Goal: Find contact information: Find contact information

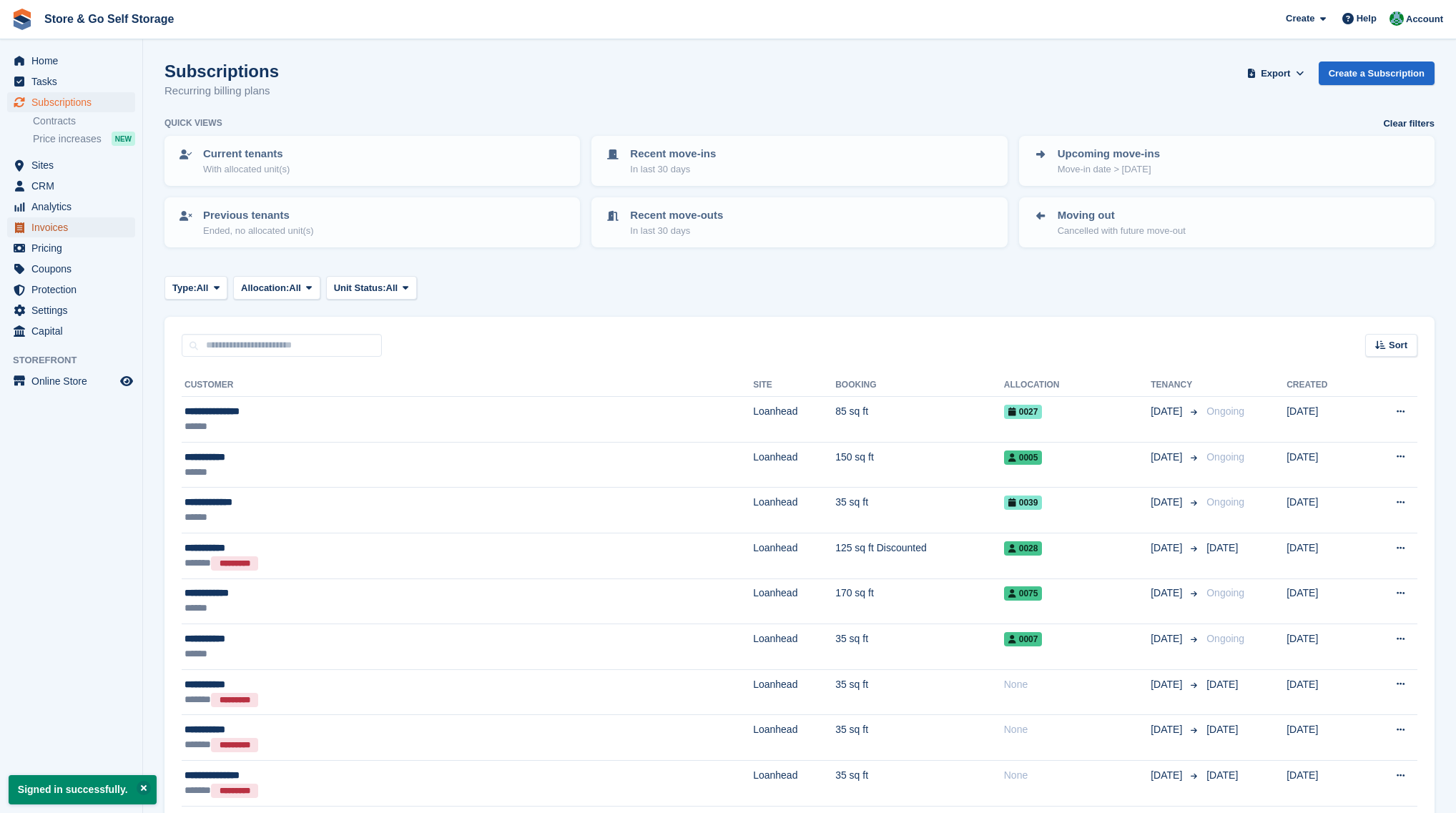
click at [78, 230] on span "Invoices" at bounding box center [74, 227] width 86 height 20
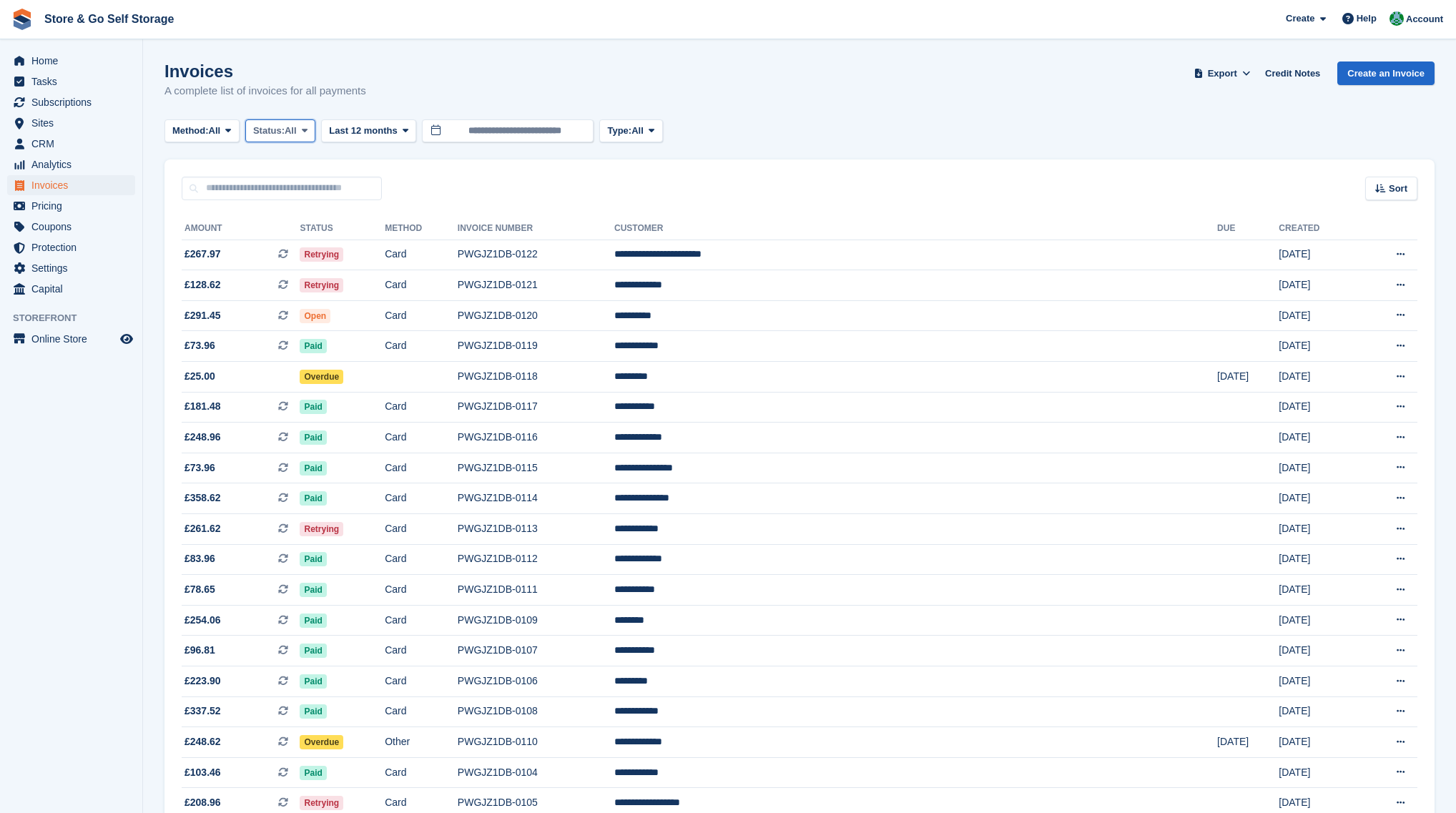
click at [307, 135] on icon at bounding box center [305, 130] width 6 height 9
click at [304, 235] on link "Open" at bounding box center [314, 242] width 124 height 26
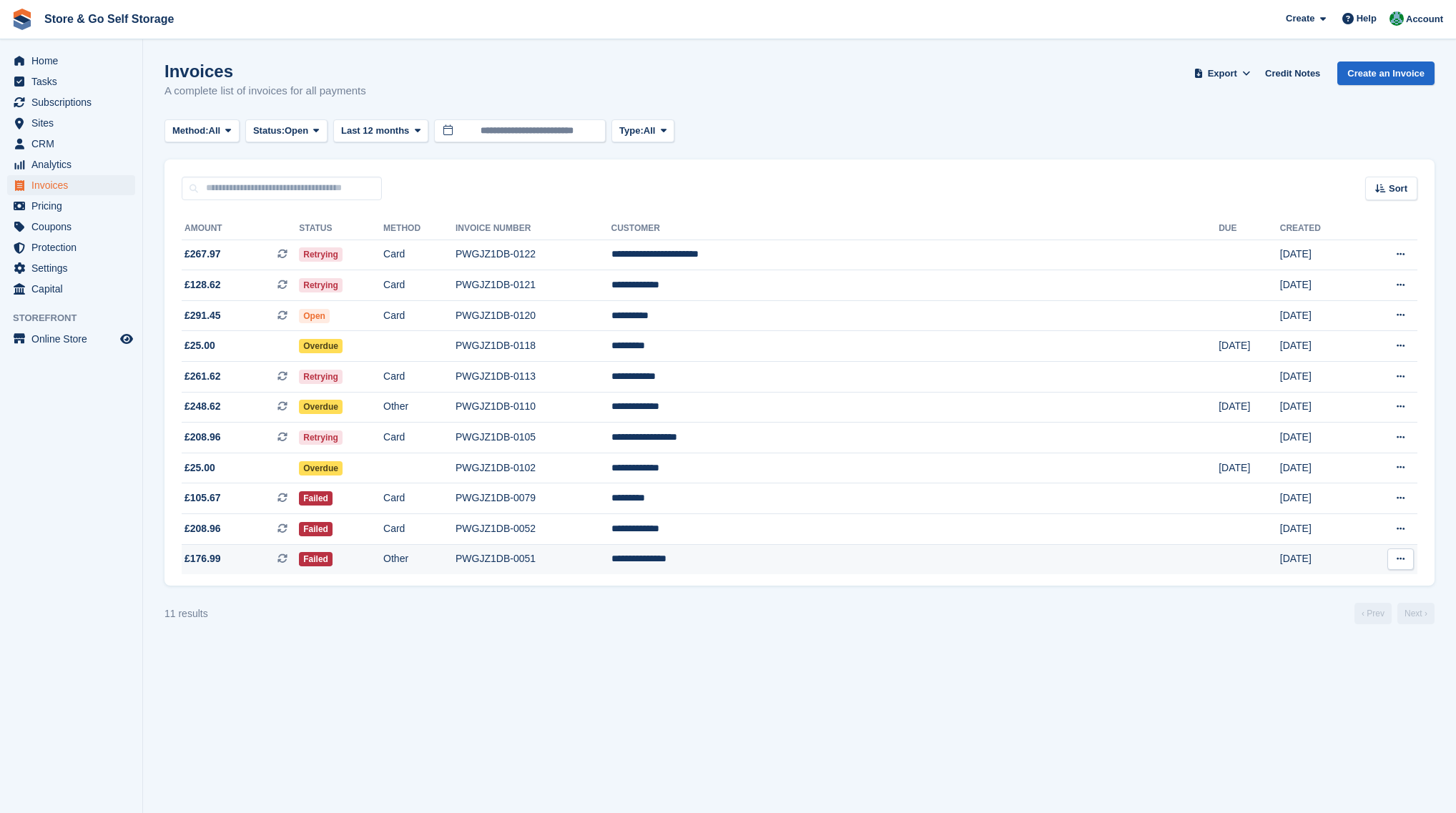
click at [611, 558] on td "PWGJZ1DB-0051" at bounding box center [533, 558] width 156 height 30
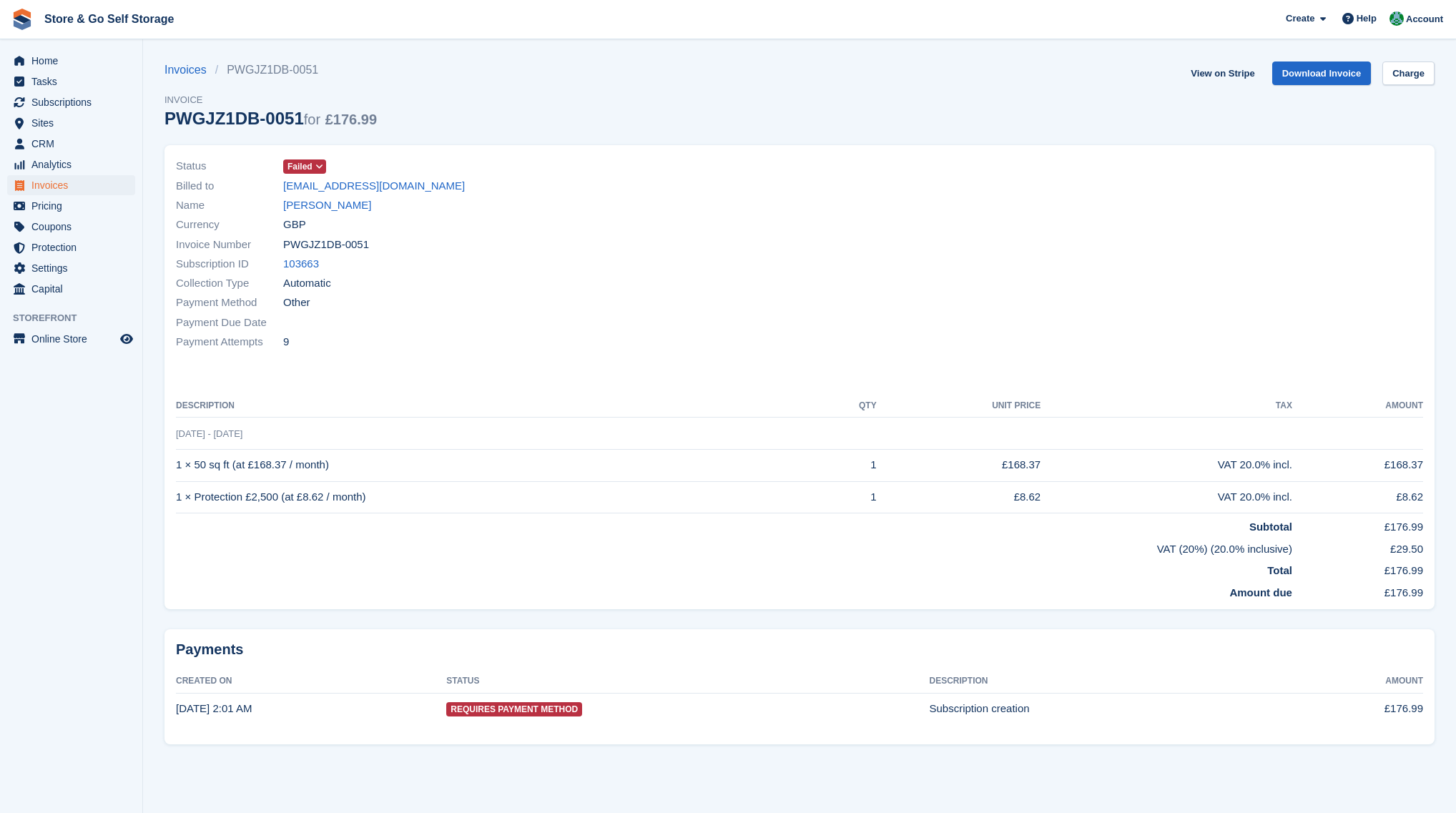
click at [306, 196] on div "Name Jennifer Gorrie" at bounding box center [484, 205] width 615 height 20
click at [307, 198] on link "Jennifer Gorrie" at bounding box center [327, 205] width 88 height 16
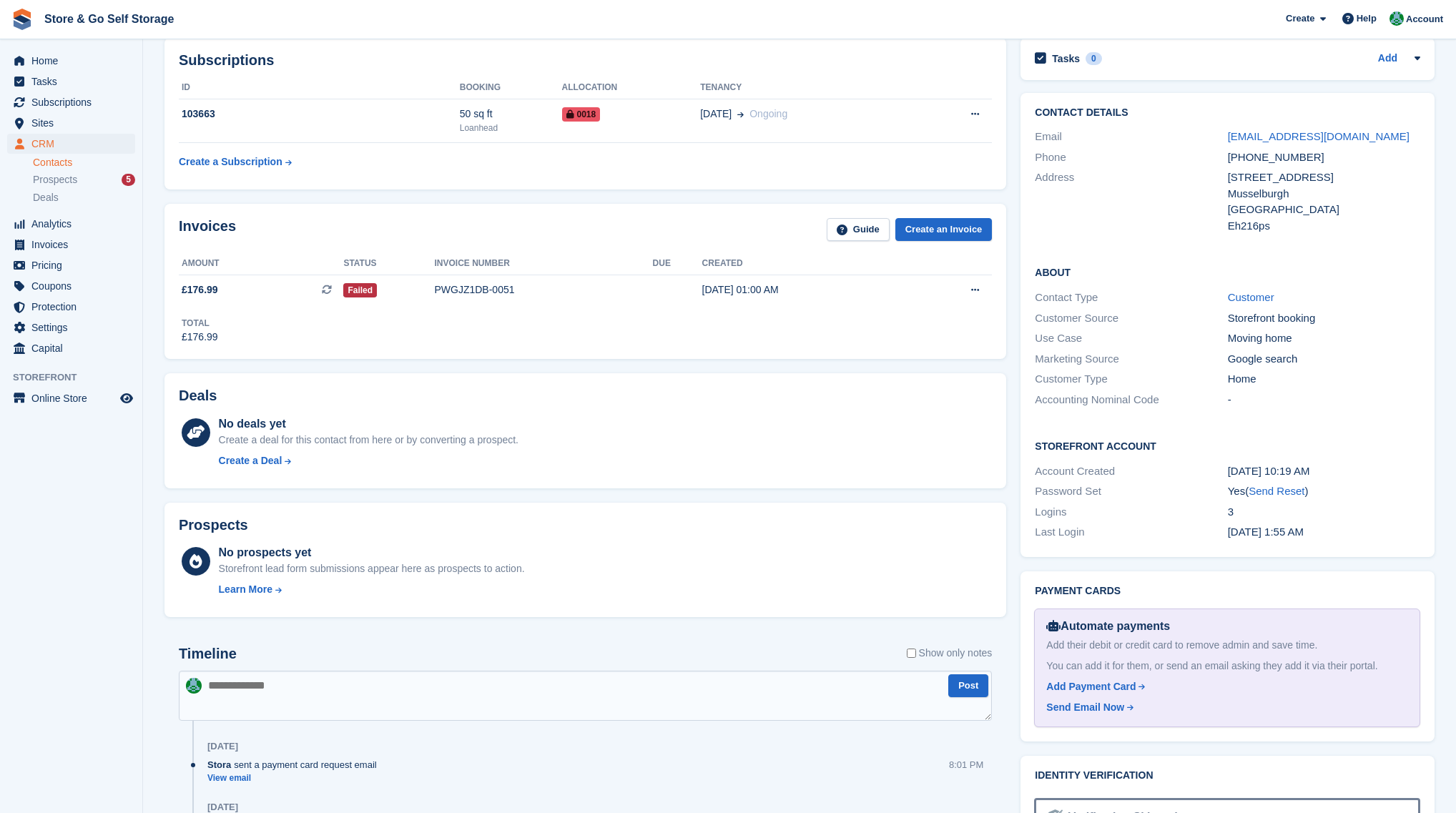
scroll to position [143, 0]
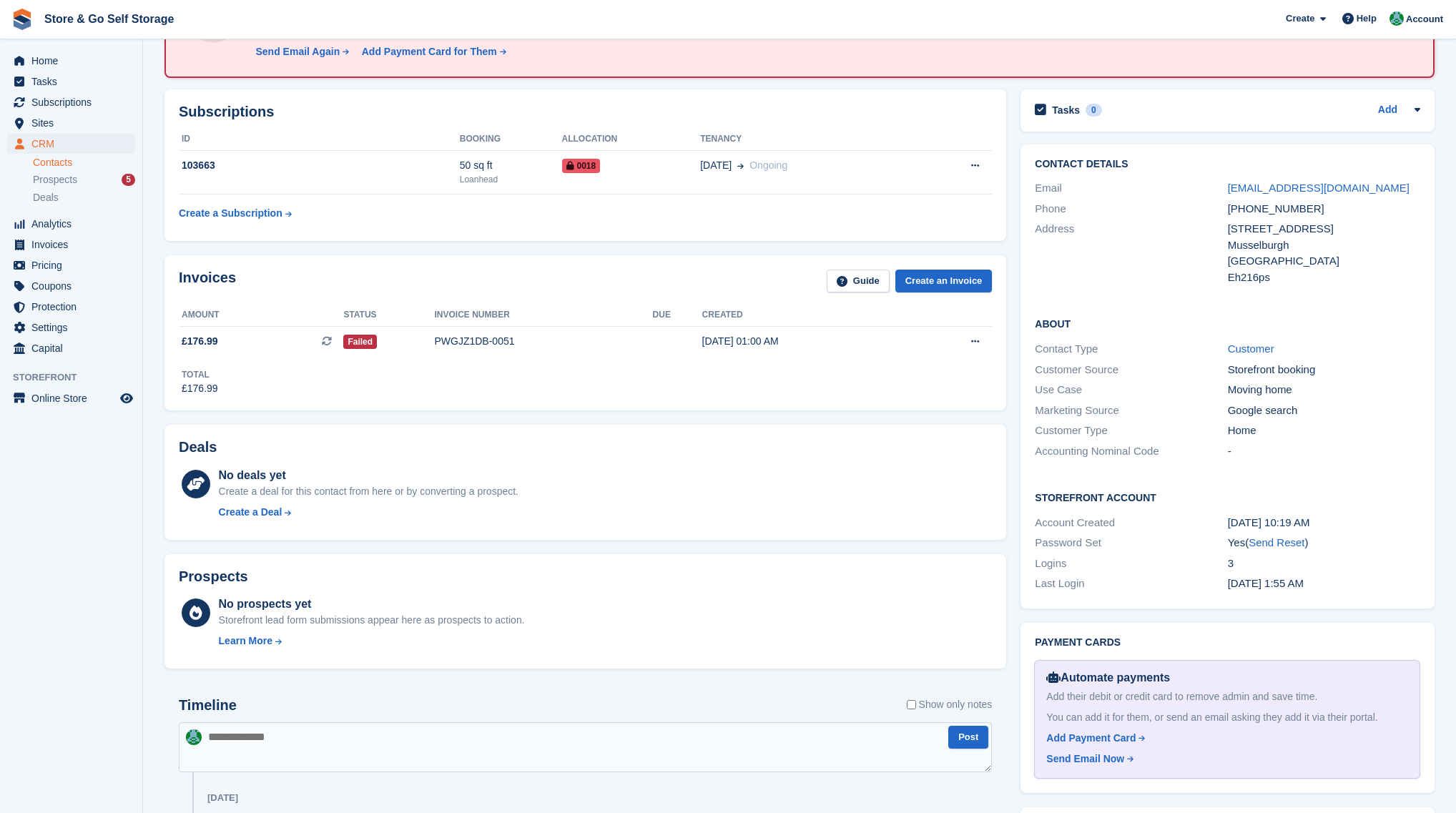
drag, startPoint x: 744, startPoint y: 362, endPoint x: 737, endPoint y: 359, distance: 7.6
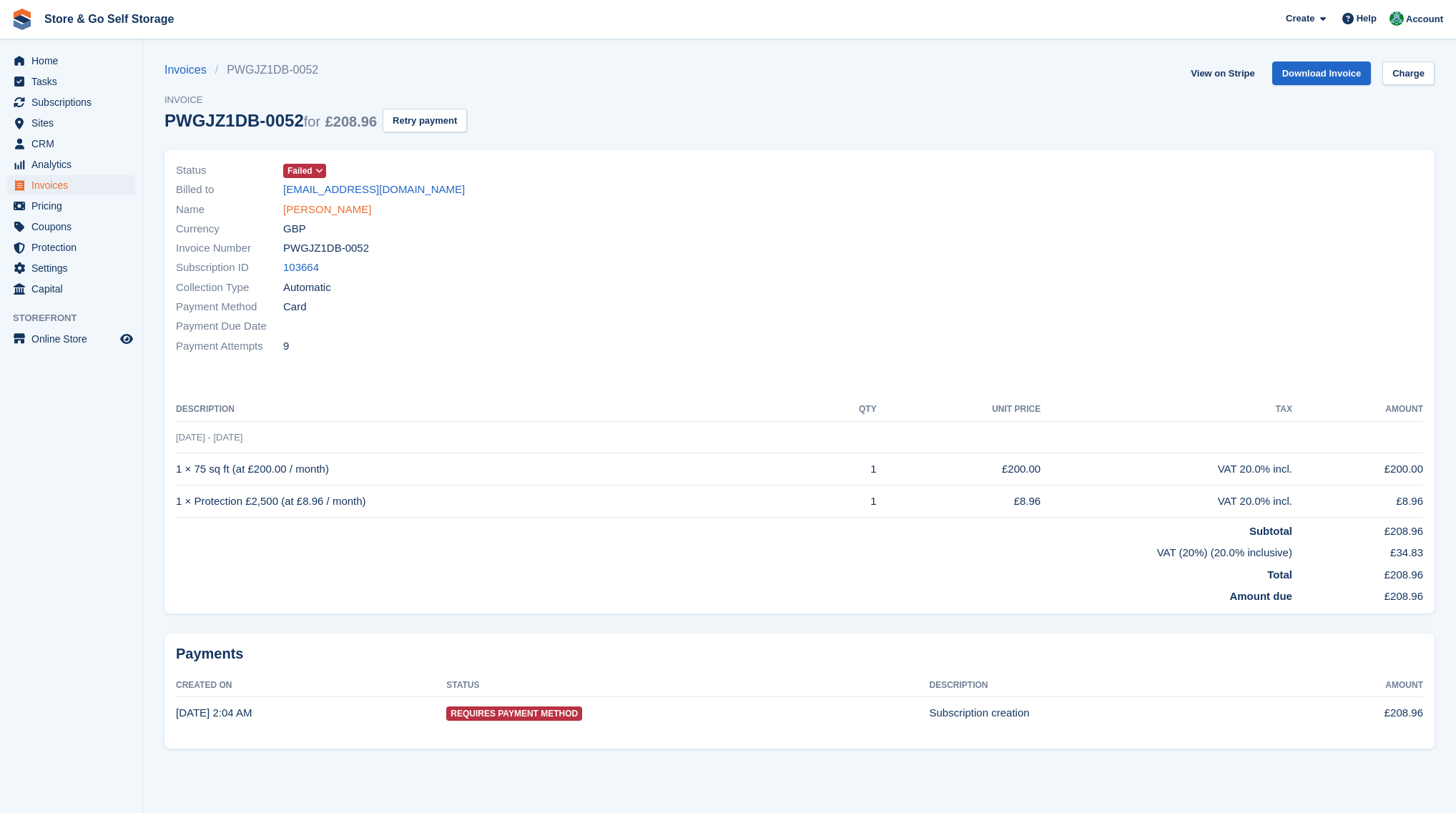
click at [318, 214] on link "Leigh Lithgow" at bounding box center [327, 209] width 88 height 16
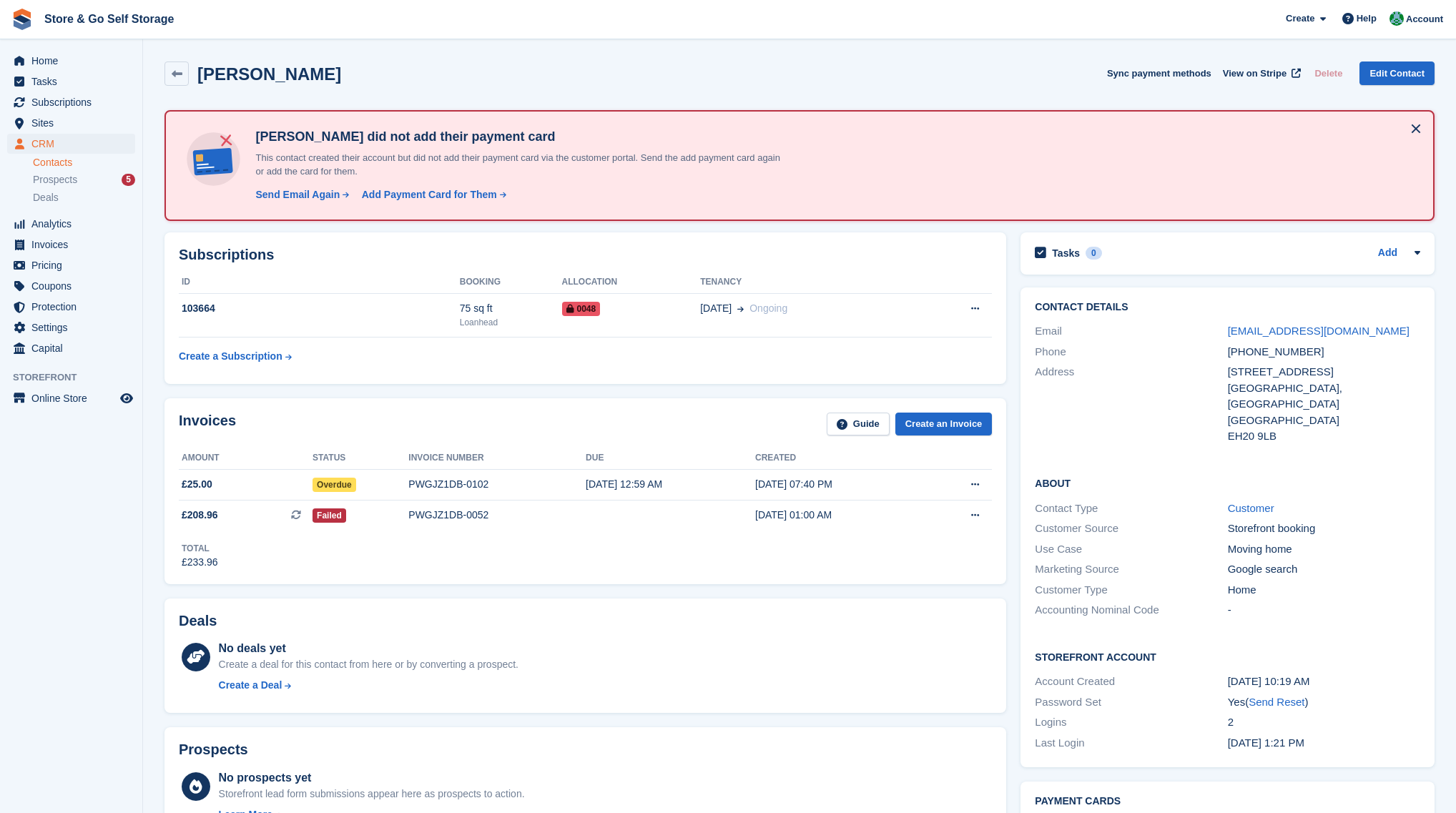
drag, startPoint x: 967, startPoint y: 464, endPoint x: 957, endPoint y: 463, distance: 10.0
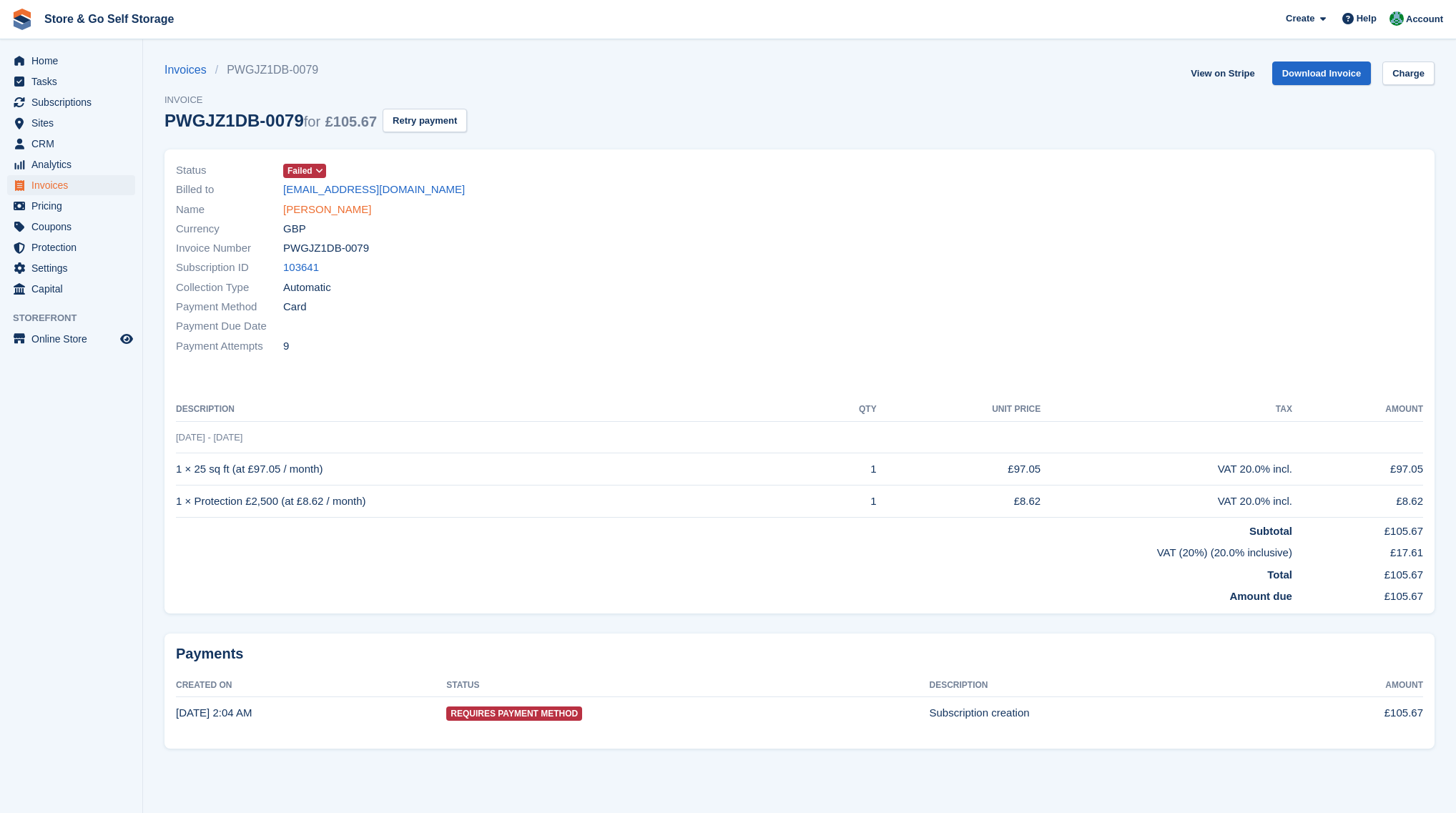
click at [312, 214] on link "David Sim" at bounding box center [327, 209] width 88 height 16
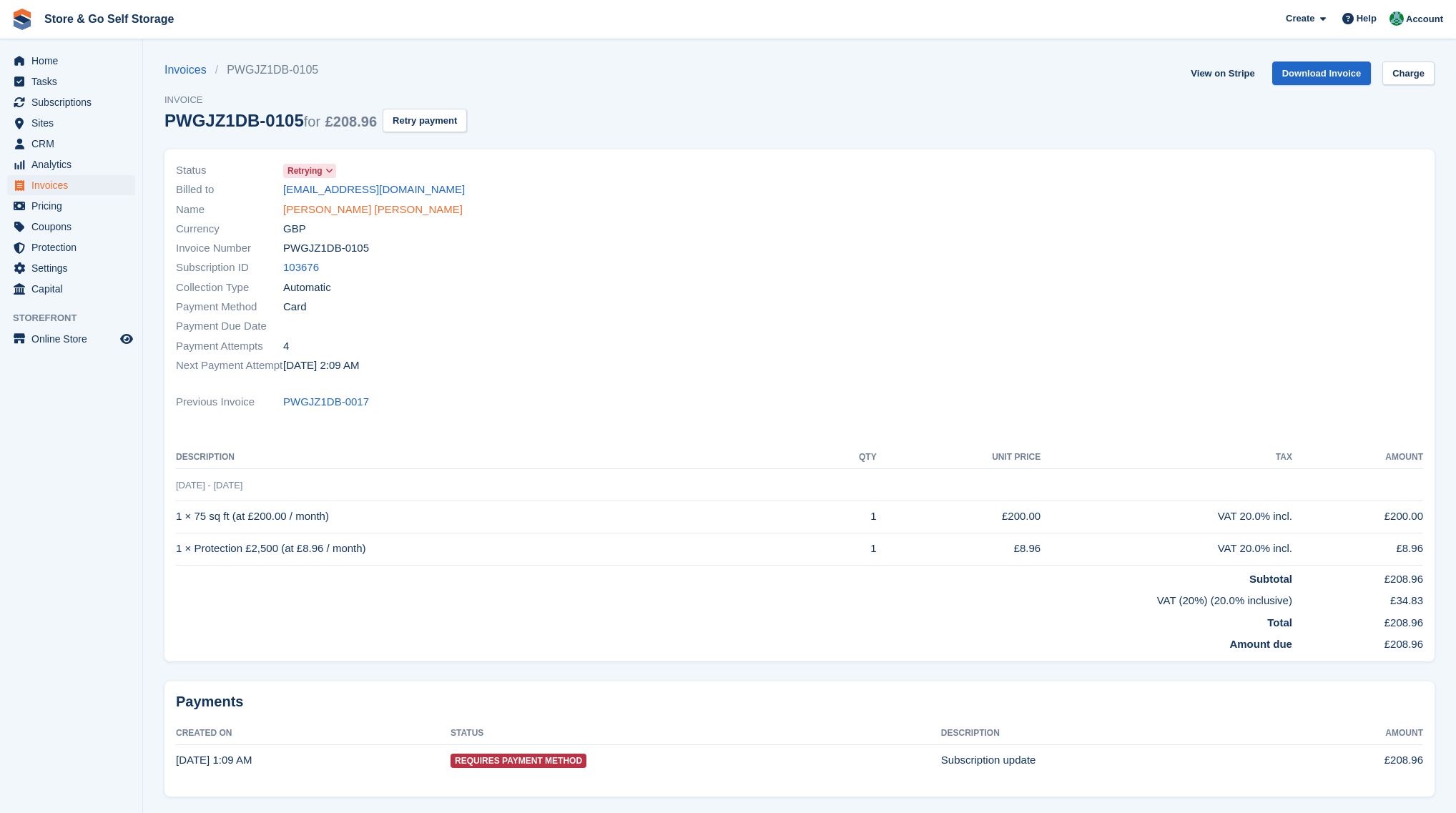
click at [369, 211] on link "Emma Louise ramage" at bounding box center [373, 209] width 180 height 16
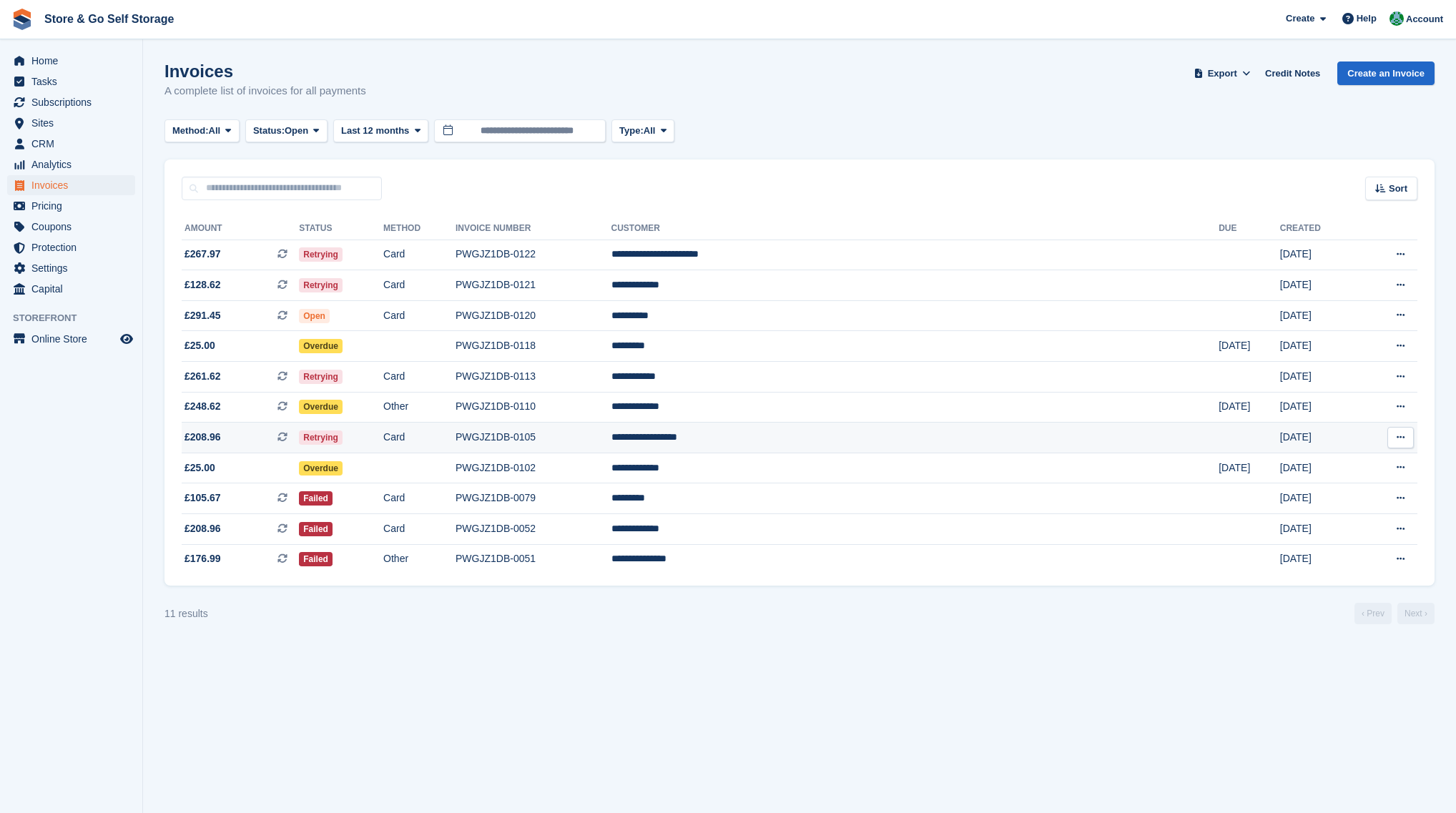
click at [611, 447] on td "PWGJZ1DB-0105" at bounding box center [533, 438] width 156 height 31
click at [611, 418] on td "PWGJZ1DB-0110" at bounding box center [533, 407] width 156 height 31
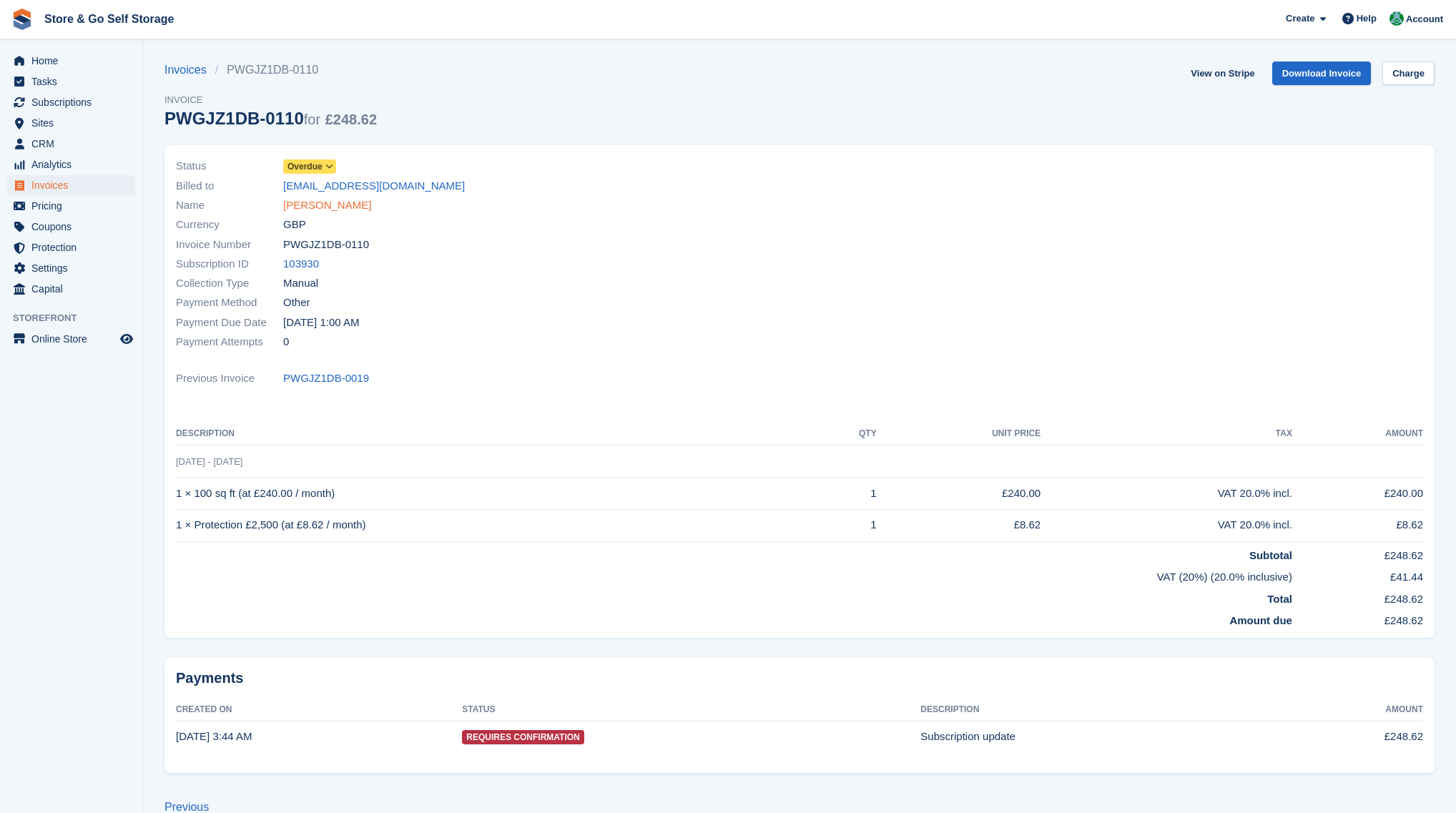
click at [343, 213] on link "[PERSON_NAME]" at bounding box center [327, 205] width 88 height 16
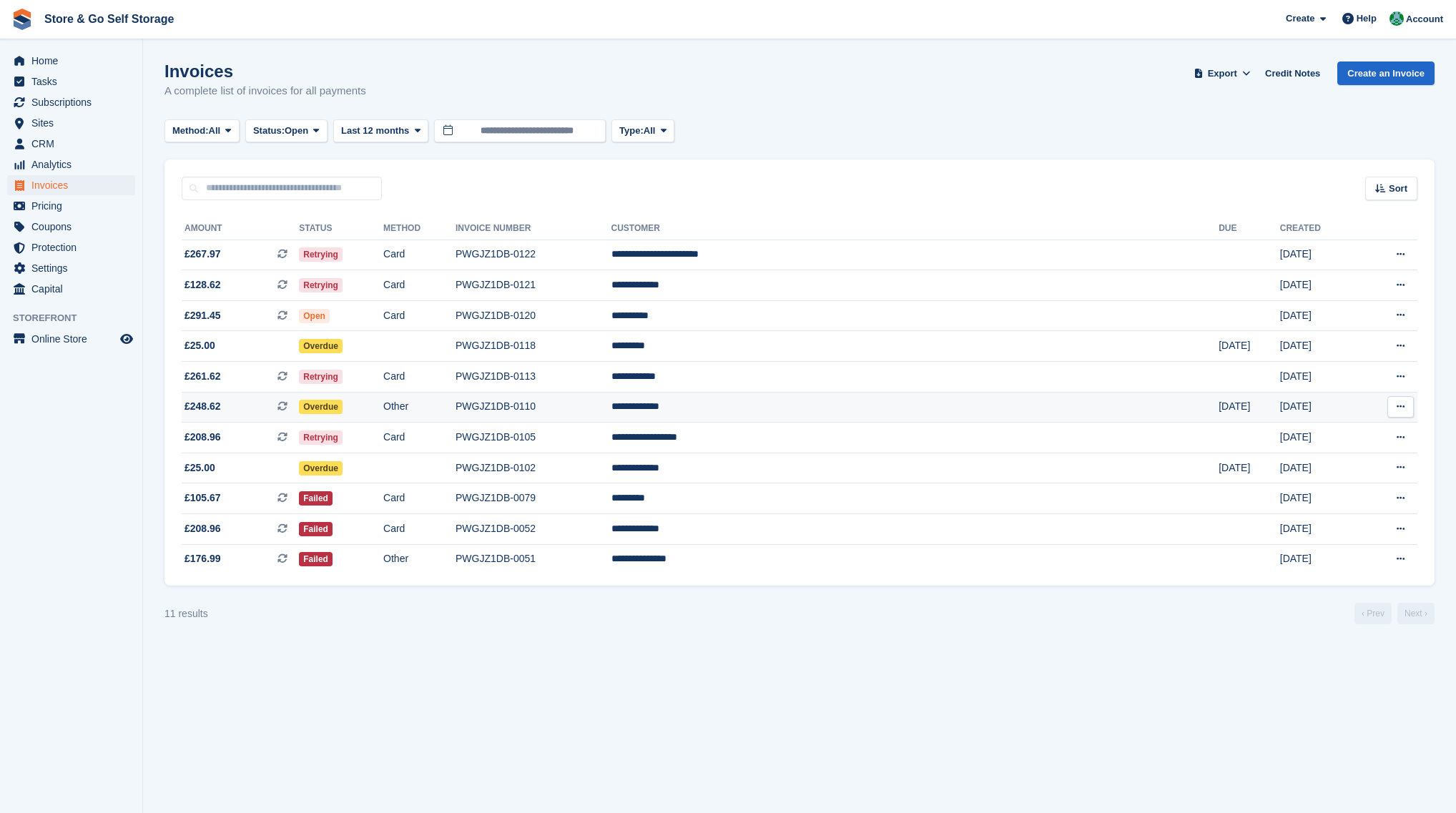
click at [456, 409] on td "Other" at bounding box center [419, 407] width 72 height 31
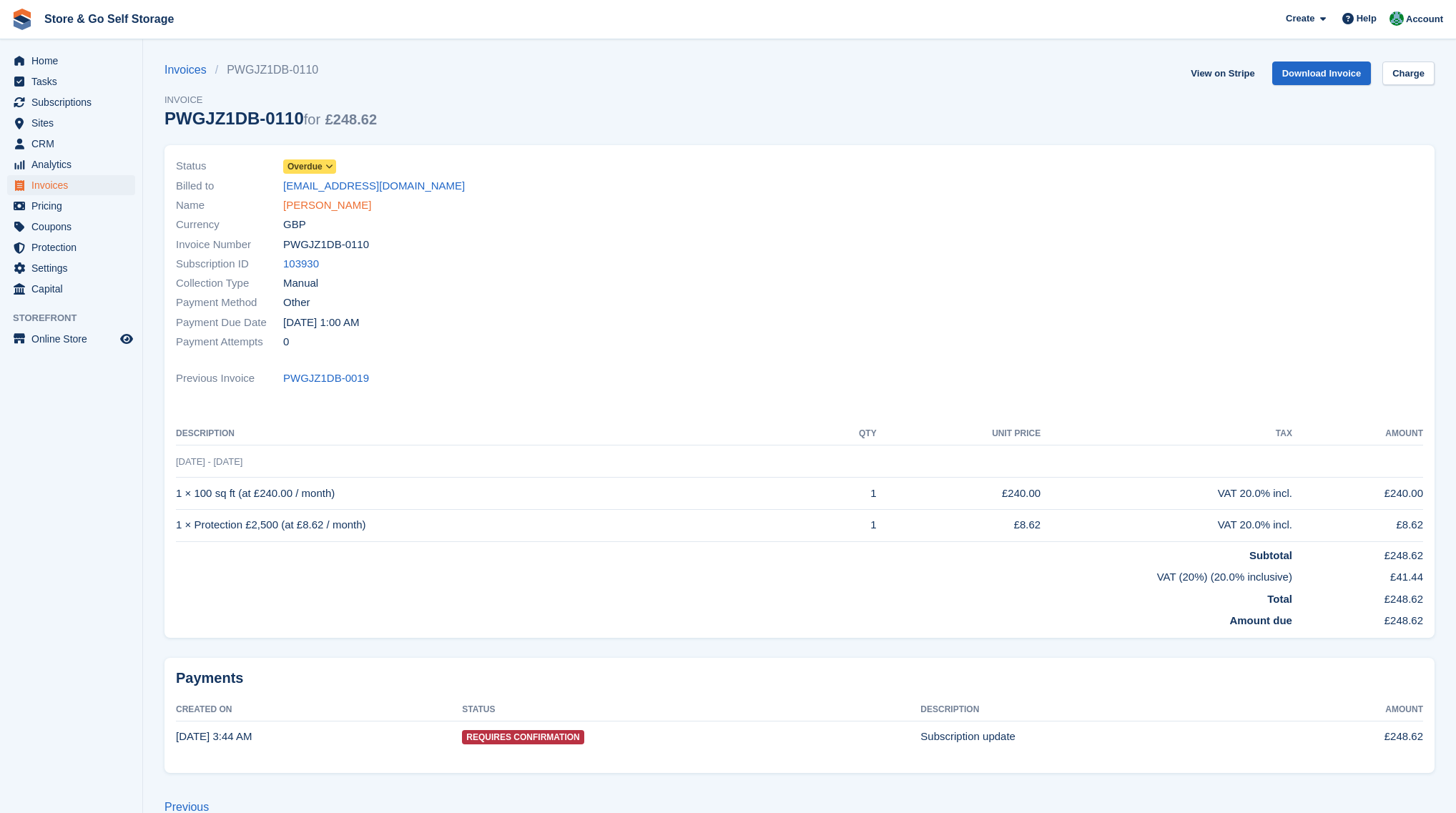
click at [333, 212] on link "Carmen Crolla" at bounding box center [327, 205] width 88 height 16
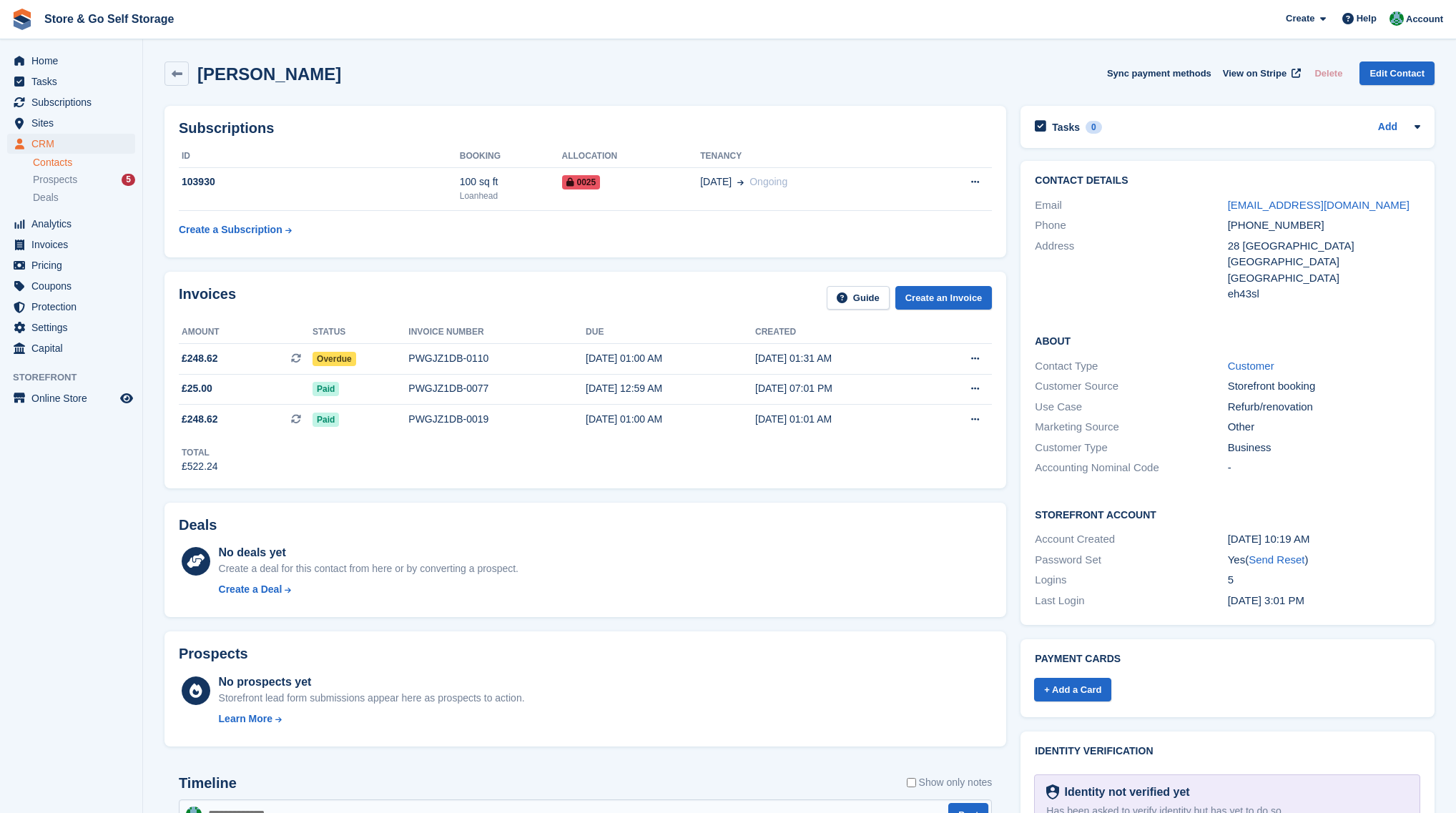
click at [1011, 441] on div "Invoices Guide Create an Invoice Amount Status Invoice number Due Created £248.…" at bounding box center [586, 380] width 857 height 231
click at [1015, 499] on div "Contact Details Email carmencrolla1@gmail.com Phone +447716608990 Address 28 Ca…" at bounding box center [1227, 393] width 428 height 478
